Goal: Information Seeking & Learning: Check status

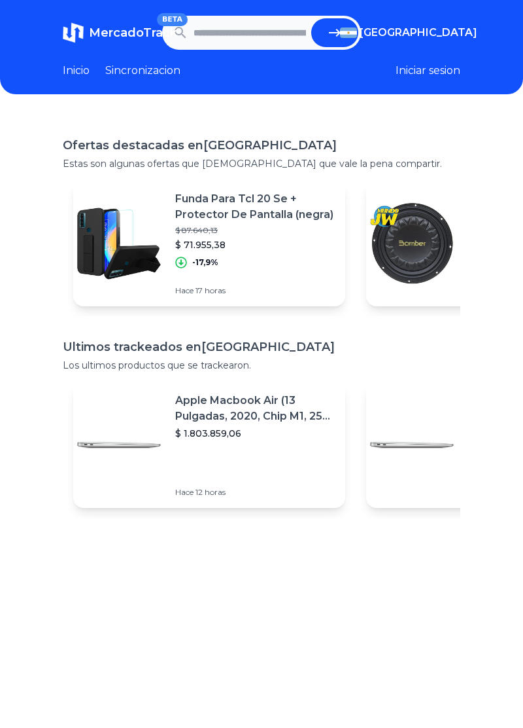
click at [433, 30] on span "[GEOGRAPHIC_DATA]" at bounding box center [419, 33] width 118 height 16
click at [0, 0] on span "[GEOGRAPHIC_DATA]" at bounding box center [0, 0] width 0 height 0
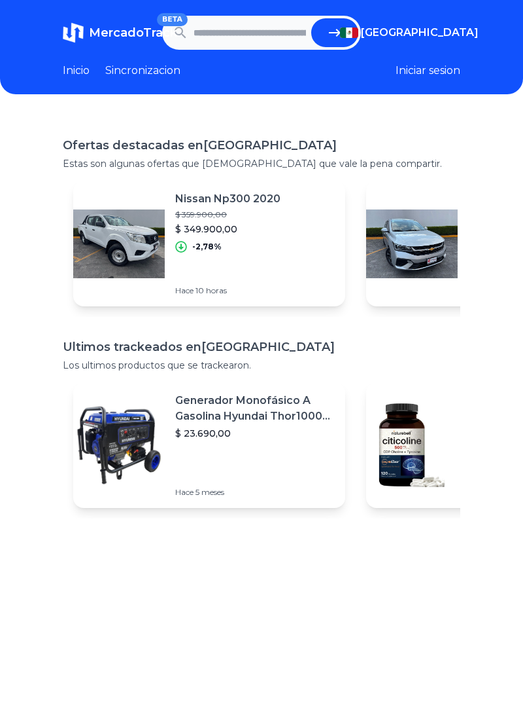
click at [72, 76] on link "Inicio" at bounding box center [76, 71] width 27 height 16
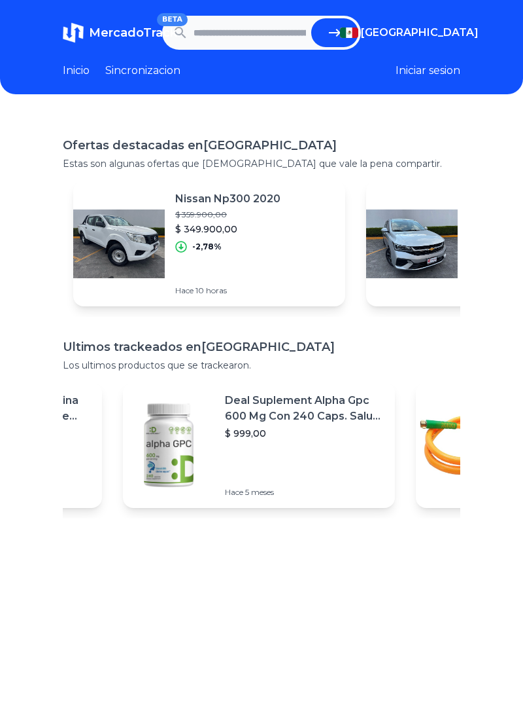
scroll to position [0, 538]
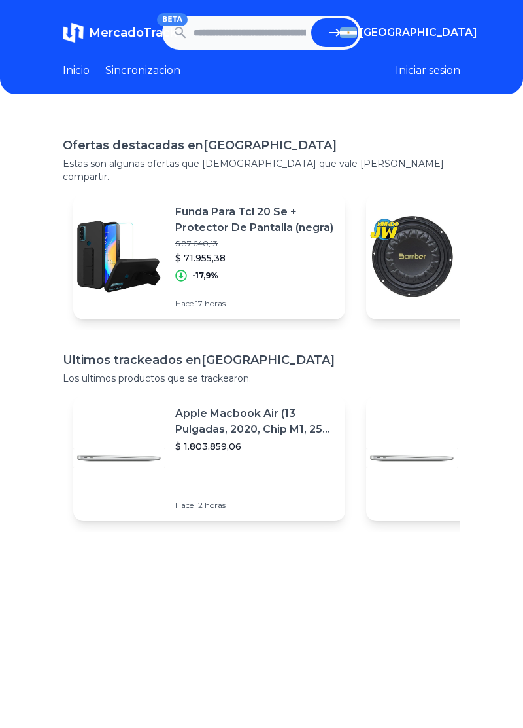
click at [253, 35] on input "text" at bounding box center [250, 32] width 113 height 29
type input "**********"
click at [342, 37] on icon "submit" at bounding box center [335, 33] width 16 height 16
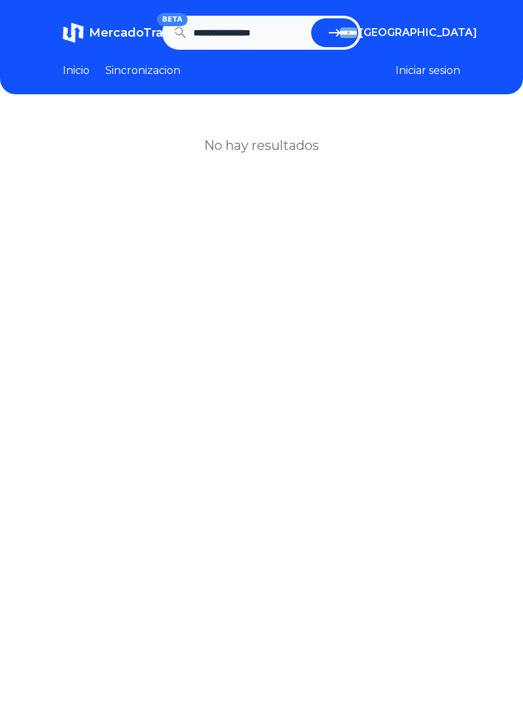
click at [406, 25] on button "[GEOGRAPHIC_DATA]" at bounding box center [400, 33] width 120 height 16
click at [0, 0] on div "[GEOGRAPHIC_DATA]" at bounding box center [0, 0] width 0 height 0
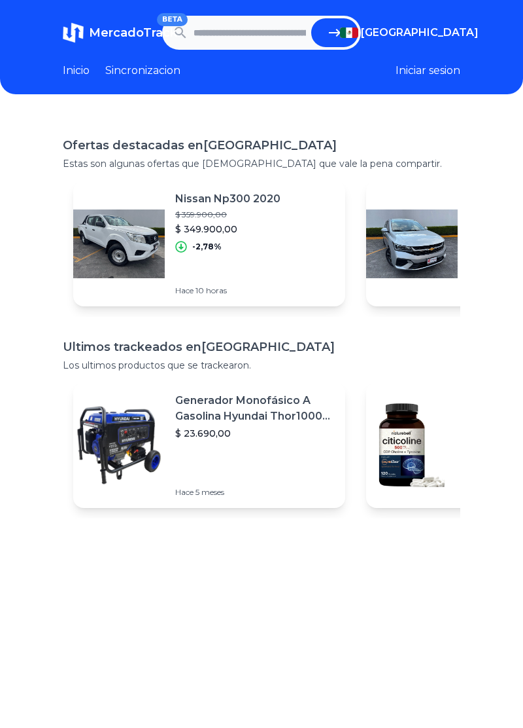
click at [274, 30] on input "text" at bounding box center [250, 32] width 113 height 29
type input "**********"
click at [345, 35] on button "submit" at bounding box center [334, 32] width 47 height 29
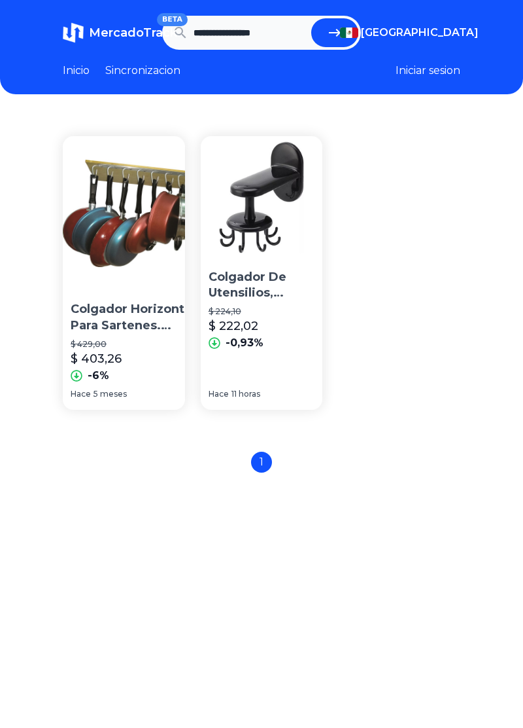
click at [278, 323] on div "$ 222,02" at bounding box center [262, 326] width 107 height 18
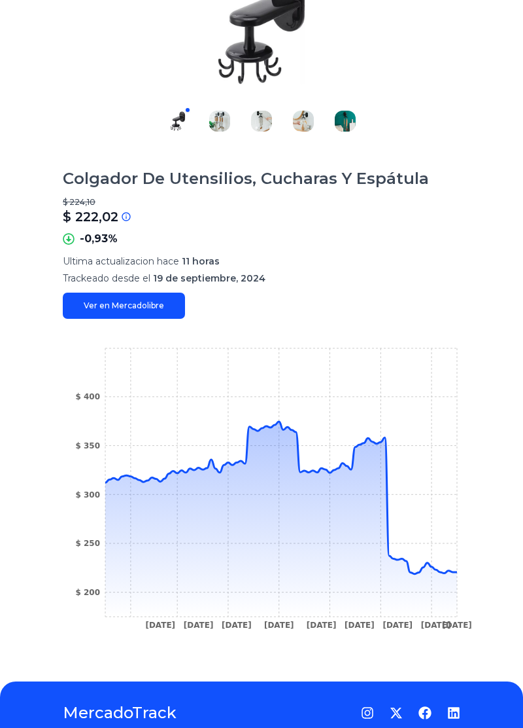
scroll to position [236, 0]
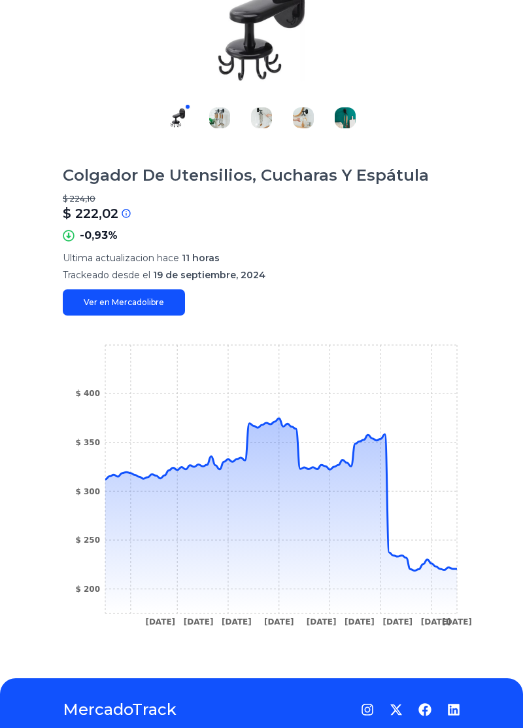
click at [390, 441] on icon "14 Oct 24 31 Oct 24 13 Nov 24 27 Nov 24 19 Dec 24 9 Jan 25 7 Feb 25 7 Mar 25 5 …" at bounding box center [262, 489] width 398 height 294
click at [368, 433] on icon "14 Oct 24 31 Oct 24 13 Nov 24 27 Nov 24 19 Dec 24 9 Jan 25 7 Feb 25 7 Mar 25 5 …" at bounding box center [262, 489] width 398 height 294
click at [448, 565] on icon "14 Oct 24 31 Oct 24 13 Nov 24 27 Nov 24 19 Dec 24 9 Jan 25 7 Feb 25 7 Mar 25 5 …" at bounding box center [262, 489] width 398 height 294
click at [453, 565] on icon "14 Oct 24 31 Oct 24 13 Nov 24 27 Nov 24 19 Dec 24 9 Jan 25 7 Feb 25 7 Mar 25 5 …" at bounding box center [262, 489] width 398 height 294
click at [198, 463] on icon at bounding box center [281, 494] width 352 height 152
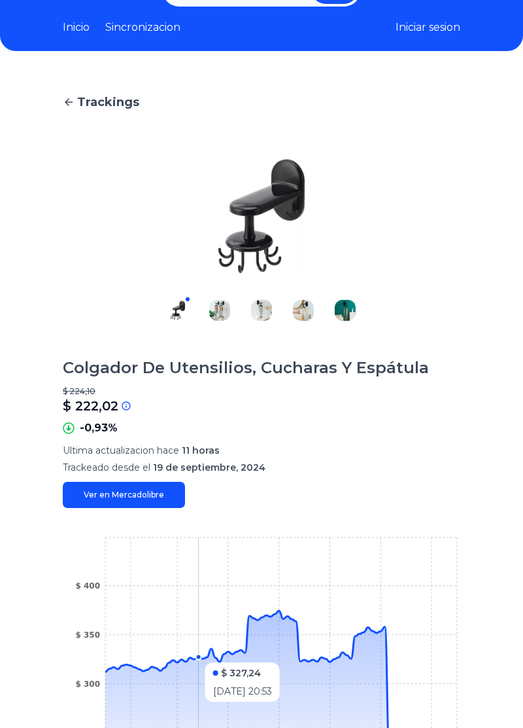
scroll to position [0, 0]
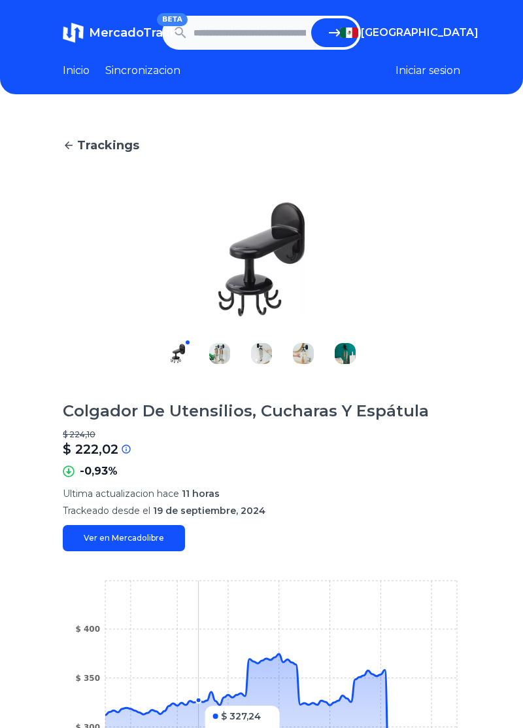
click at [92, 136] on span "Trackings" at bounding box center [108, 145] width 62 height 18
type input "**********"
